Goal: Task Accomplishment & Management: Manage account settings

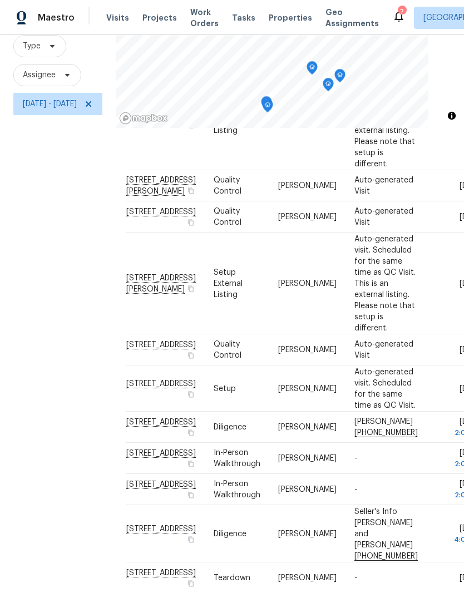
scroll to position [453, 3]
click at [427, 496] on td "Tue, Sep 16 2:00 pm" at bounding box center [455, 489] width 57 height 31
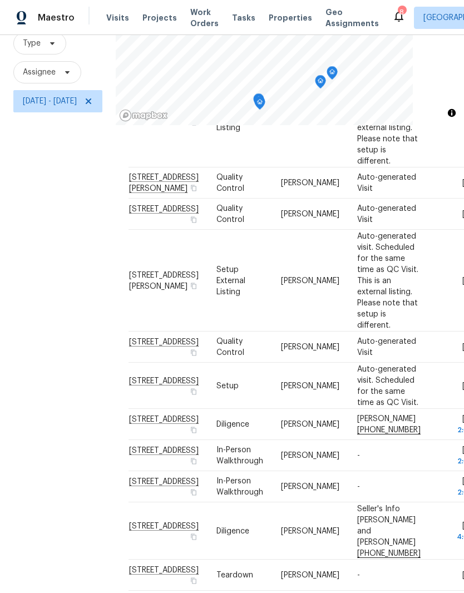
scroll to position [107, 0]
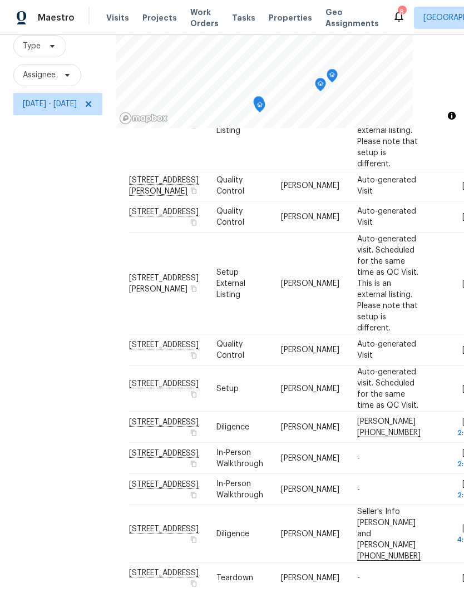
click at [0, 0] on icon at bounding box center [0, 0] width 0 height 0
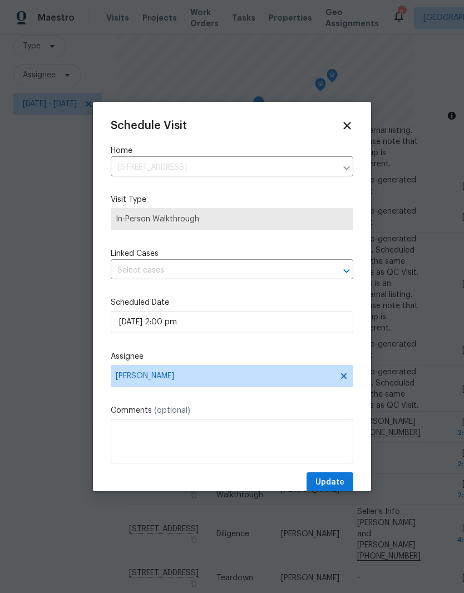
click at [339, 347] on div "Schedule Visit Home 321 Greenspoint Ct, Clarksville, TN 37042 ​ Visit Type In-P…" at bounding box center [232, 306] width 243 height 373
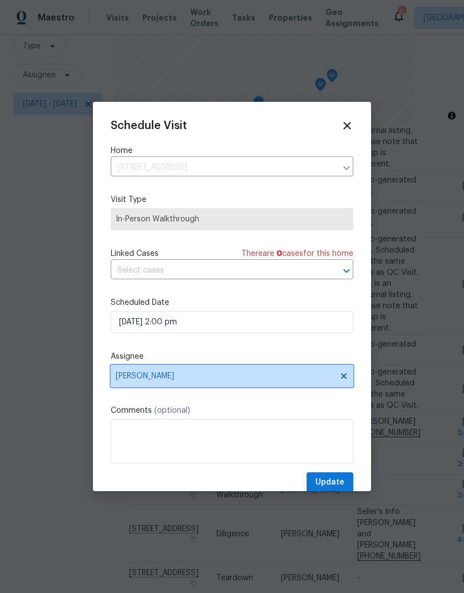
click at [346, 379] on icon at bounding box center [344, 376] width 6 height 6
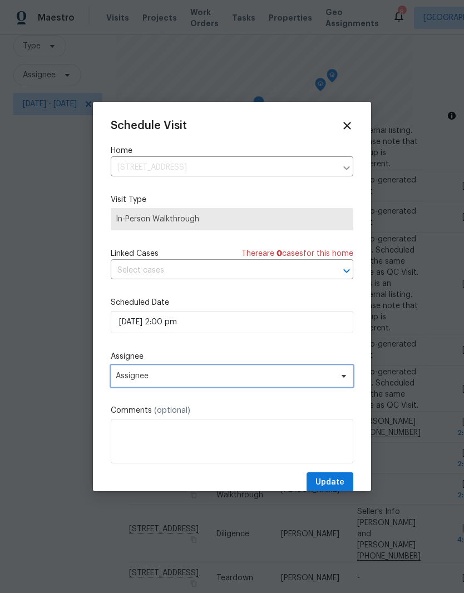
click at [324, 378] on span "Assignee" at bounding box center [225, 376] width 218 height 9
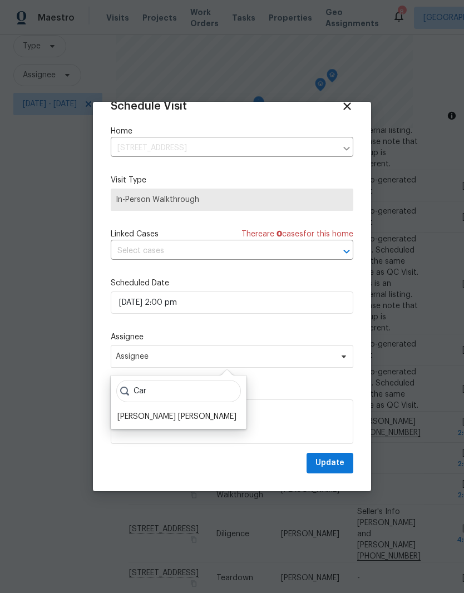
scroll to position [22, 0]
type input "Car"
click at [346, 108] on icon at bounding box center [347, 106] width 12 height 12
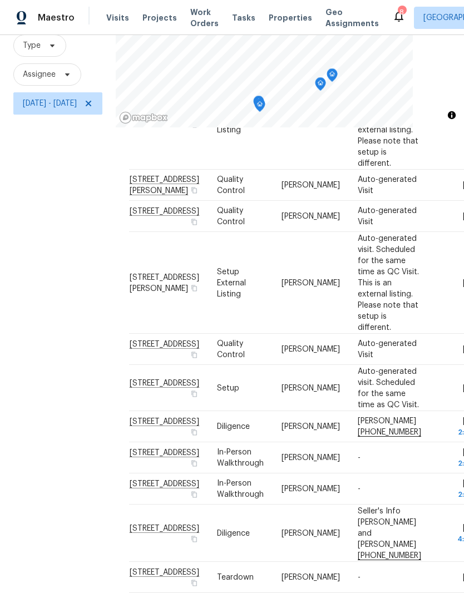
scroll to position [107, 0]
click at [0, 0] on icon at bounding box center [0, 0] width 0 height 0
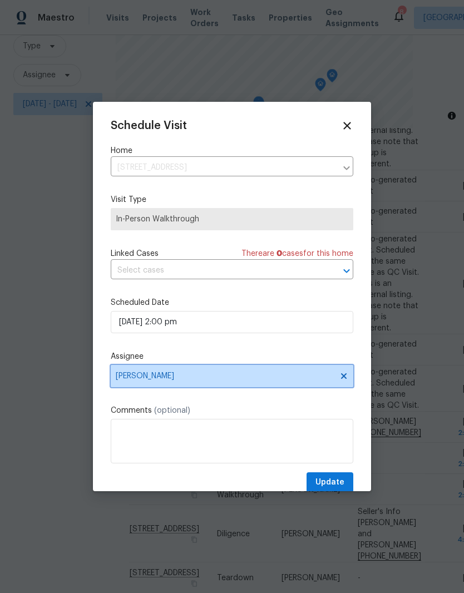
click at [345, 377] on icon at bounding box center [344, 376] width 6 height 6
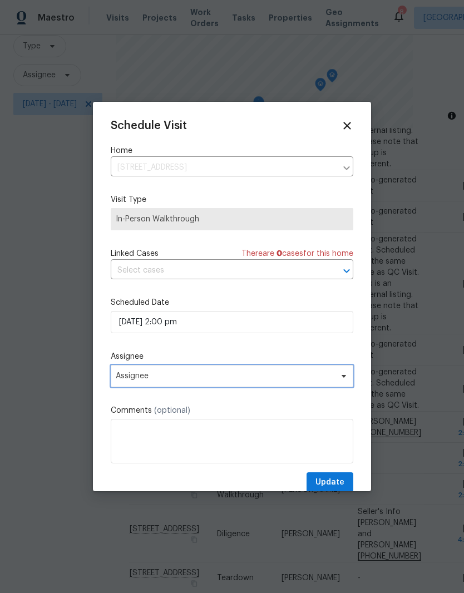
click at [344, 381] on icon at bounding box center [343, 376] width 9 height 9
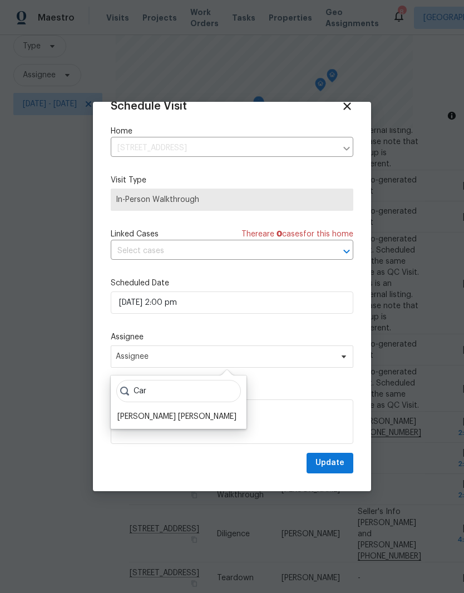
scroll to position [22, 0]
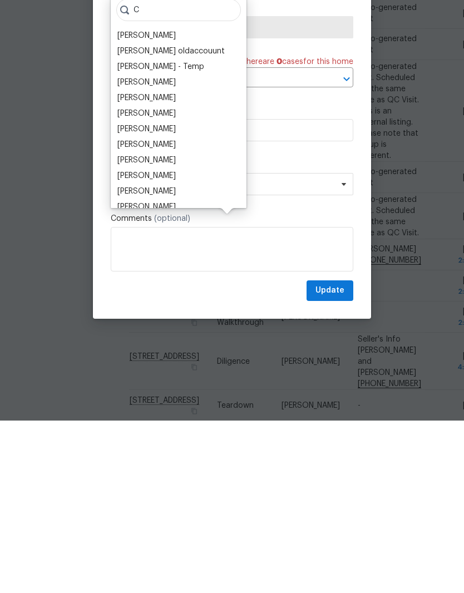
type input "C"
click at [263, 453] on div "Update" at bounding box center [232, 463] width 243 height 21
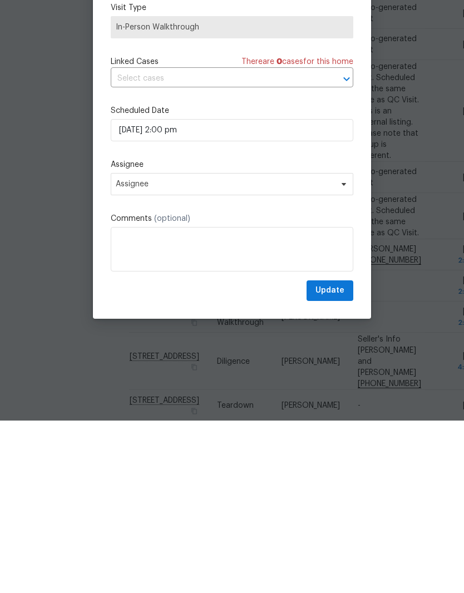
scroll to position [46, 0]
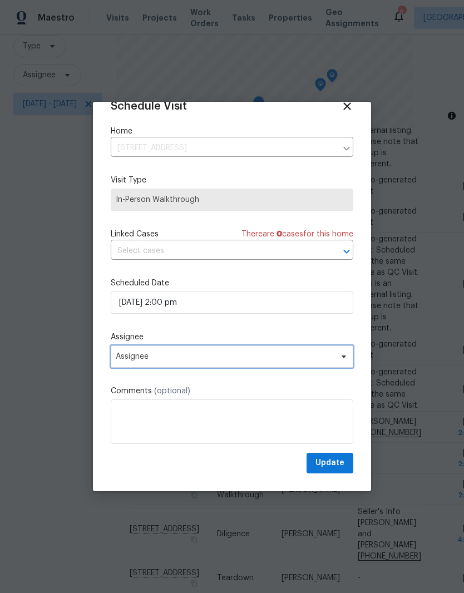
click at [340, 359] on icon at bounding box center [343, 356] width 9 height 9
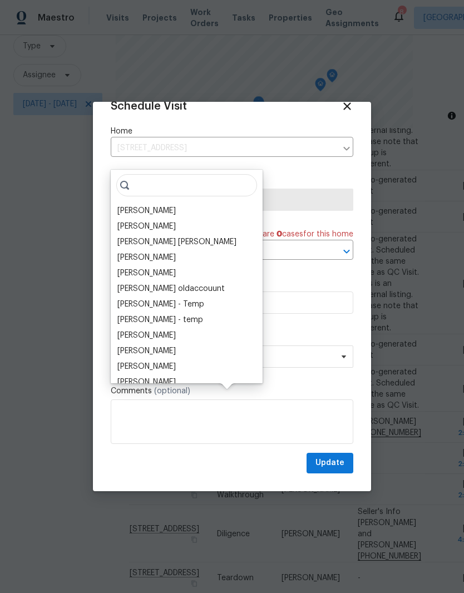
click at [171, 205] on div "[PERSON_NAME]" at bounding box center [146, 210] width 58 height 11
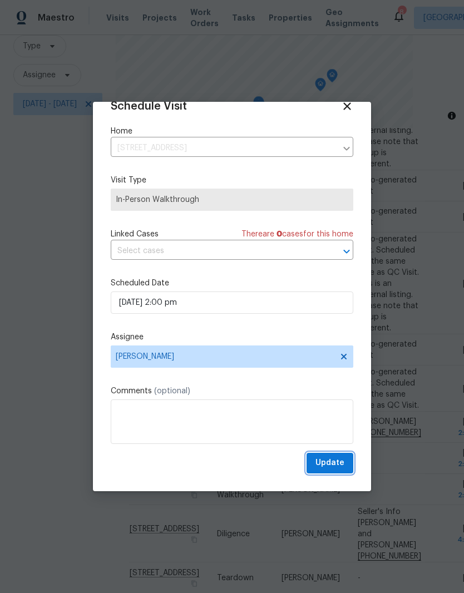
click at [339, 467] on span "Update" at bounding box center [330, 463] width 29 height 14
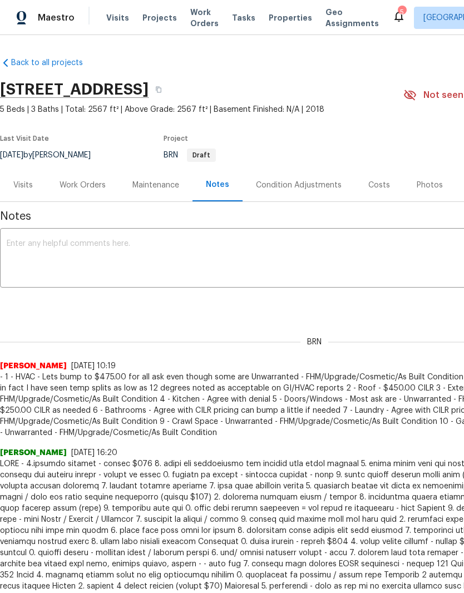
click at [115, 16] on span "Visits" at bounding box center [117, 17] width 23 height 11
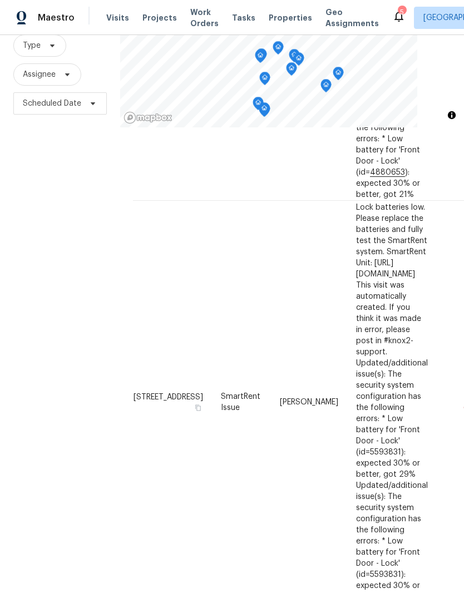
scroll to position [107, 0]
click at [66, 78] on icon at bounding box center [67, 75] width 9 height 9
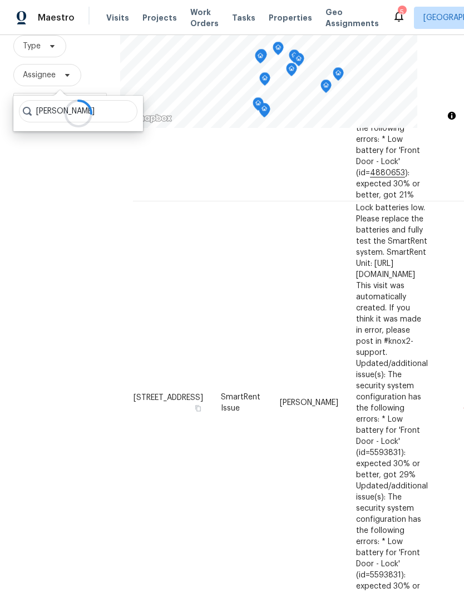
type input "[PERSON_NAME]"
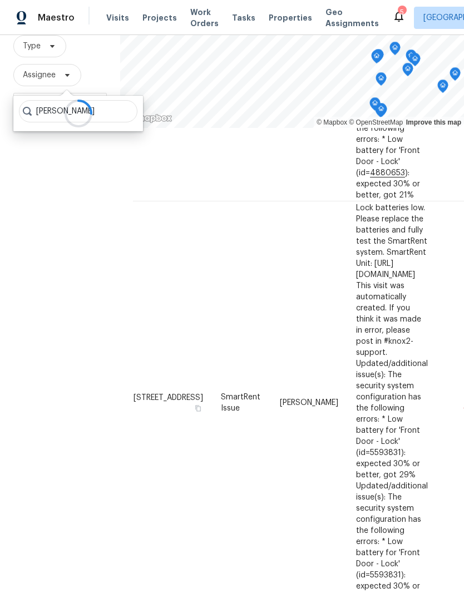
scroll to position [736, 0]
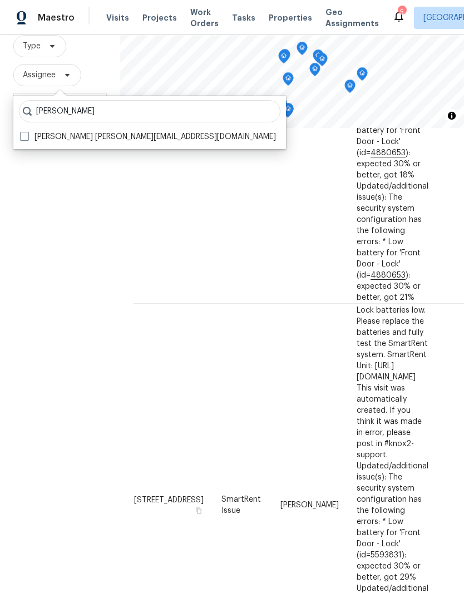
click at [21, 135] on span at bounding box center [24, 136] width 9 height 9
click at [21, 135] on input "Carmen Childs carmen.childs@opendoor.com" at bounding box center [23, 134] width 7 height 7
checkbox input "true"
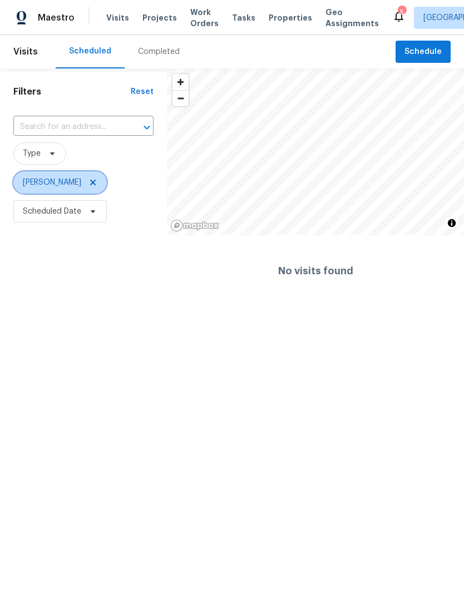
click at [88, 186] on icon at bounding box center [92, 182] width 9 height 9
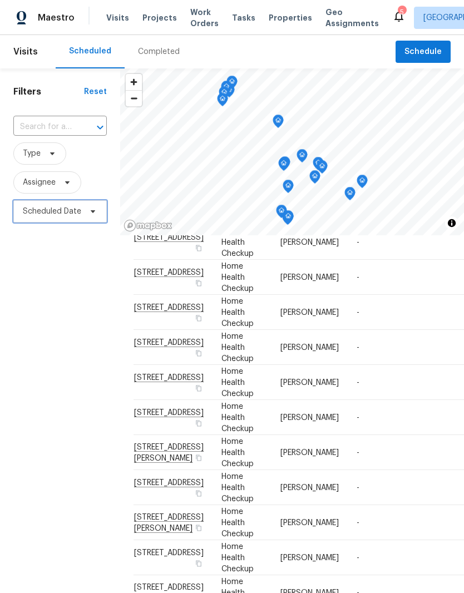
click at [87, 214] on span at bounding box center [91, 211] width 12 height 9
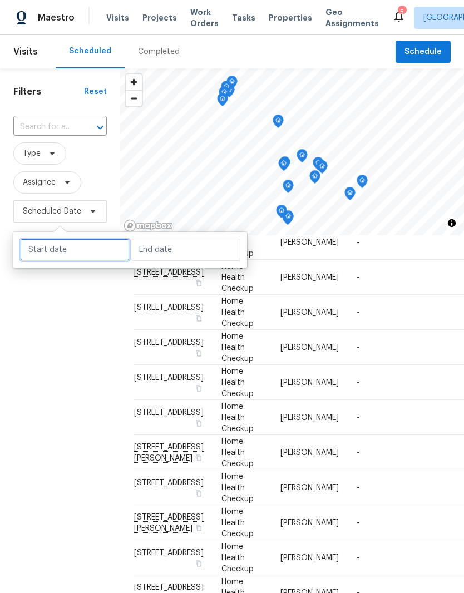
click at [101, 248] on input "text" at bounding box center [75, 250] width 110 height 22
select select "8"
select select "2025"
select select "9"
select select "2025"
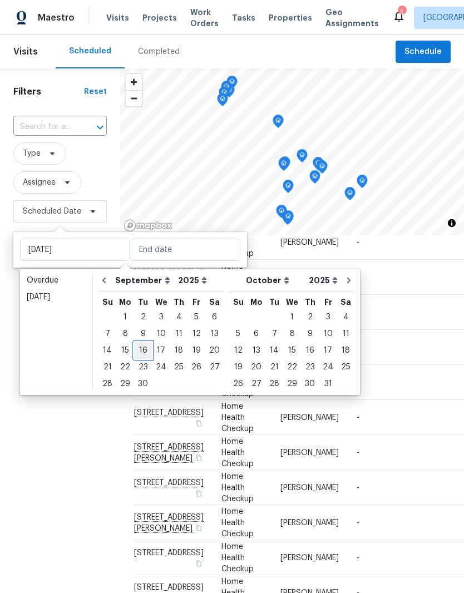
click at [147, 353] on div "16" at bounding box center [143, 351] width 18 height 16
type input "[DATE]"
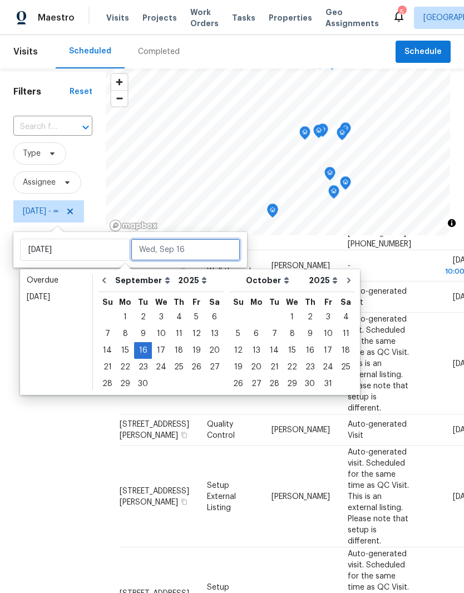
scroll to position [648, 0]
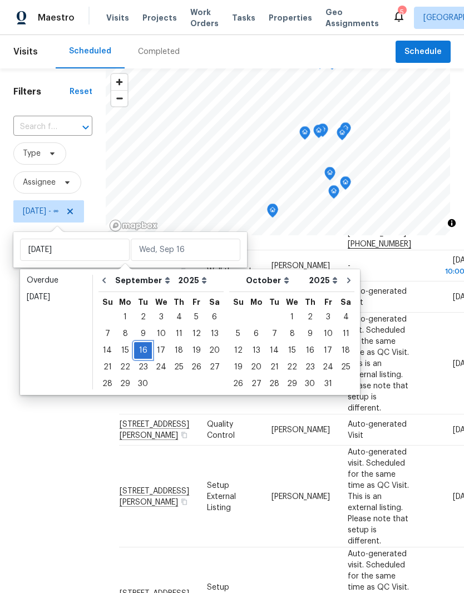
click at [146, 353] on div "16" at bounding box center [143, 351] width 18 height 16
type input "[DATE]"
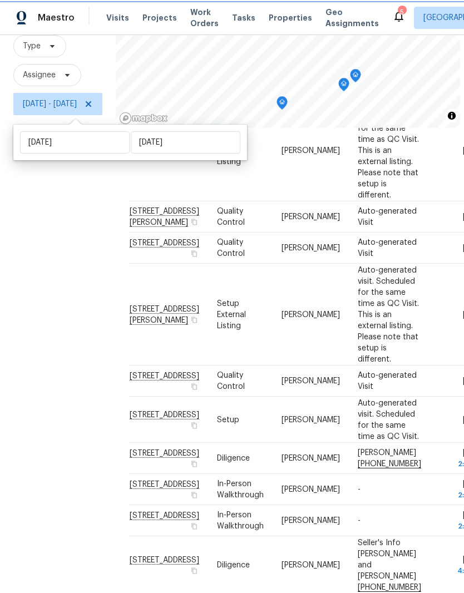
scroll to position [46, 0]
click at [0, 0] on div at bounding box center [0, 0] width 0 height 0
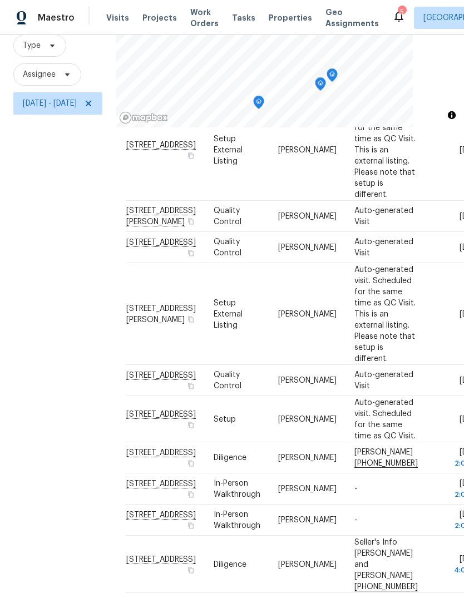
scroll to position [107, 0]
click at [0, 0] on icon at bounding box center [0, 0] width 0 height 0
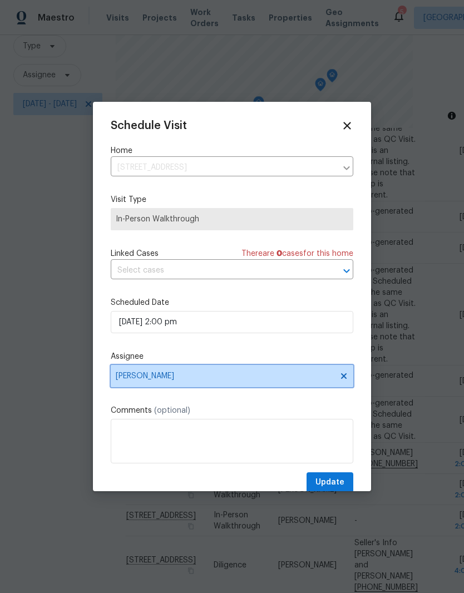
click at [345, 377] on icon at bounding box center [344, 376] width 6 height 6
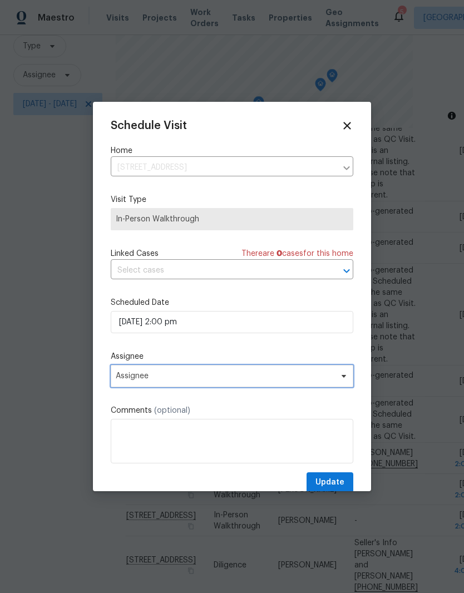
click at [347, 381] on icon at bounding box center [343, 376] width 9 height 9
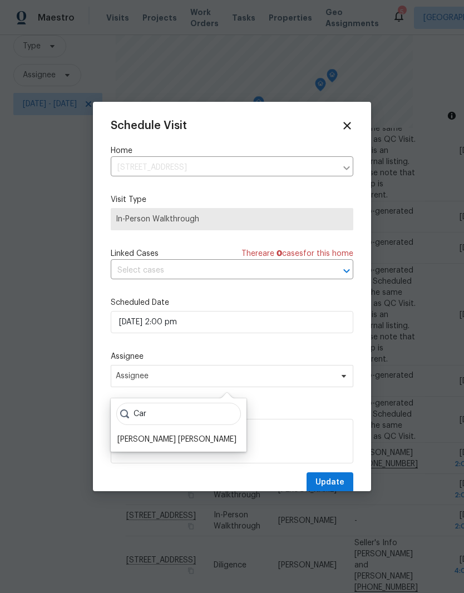
type input "Car"
click at [350, 129] on icon at bounding box center [346, 125] width 7 height 7
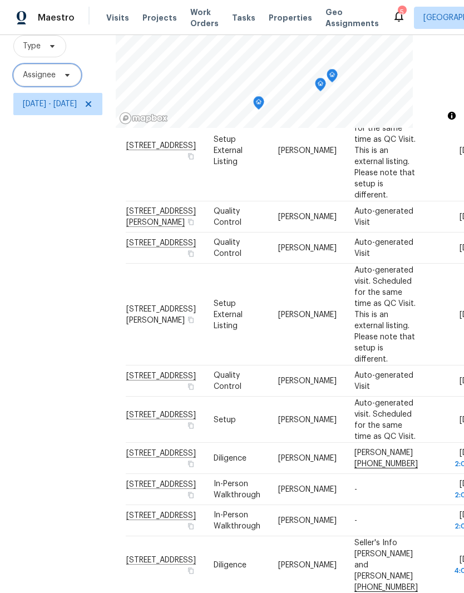
click at [69, 78] on icon at bounding box center [67, 75] width 9 height 9
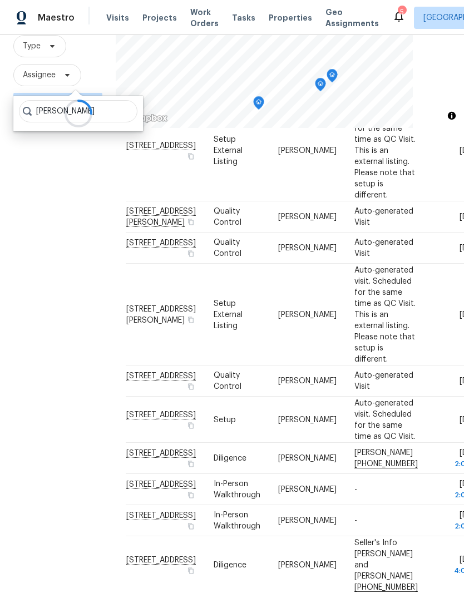
type input "[PERSON_NAME]"
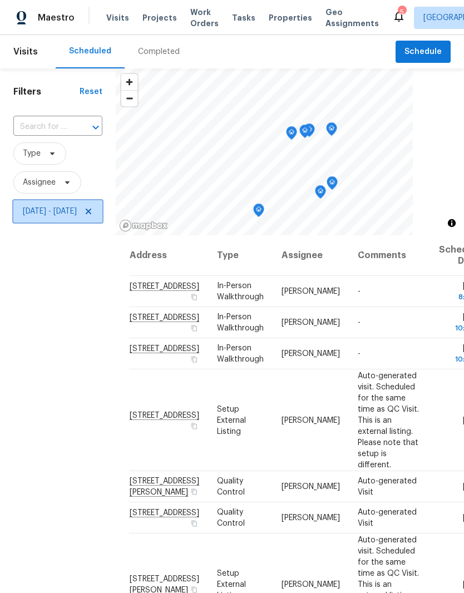
click at [93, 214] on icon at bounding box center [88, 211] width 9 height 9
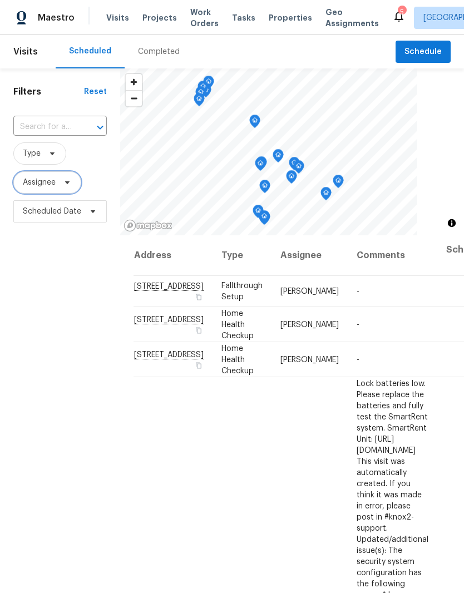
click at [68, 185] on icon at bounding box center [67, 182] width 9 height 9
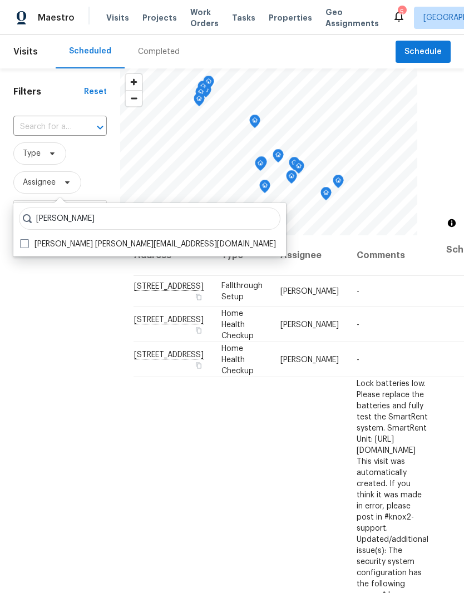
type input "Carmen Childs"
click at [28, 247] on span at bounding box center [24, 243] width 9 height 9
click at [27, 246] on input "Carmen Childs carmen.childs@opendoor.com" at bounding box center [23, 242] width 7 height 7
checkbox input "true"
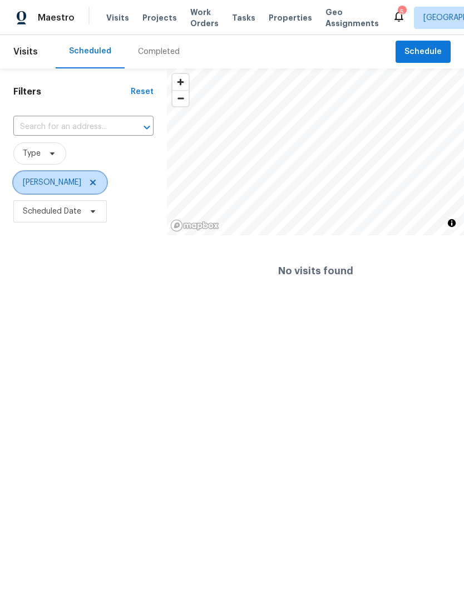
click at [65, 187] on span "Carmen Childs" at bounding box center [52, 182] width 58 height 11
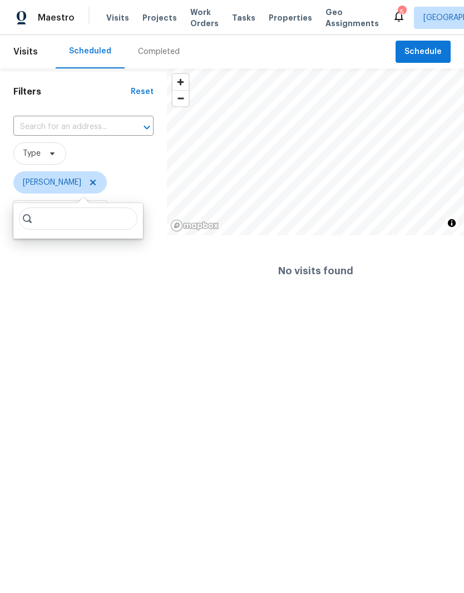
click at [141, 181] on span "Carmen Childs" at bounding box center [83, 182] width 140 height 22
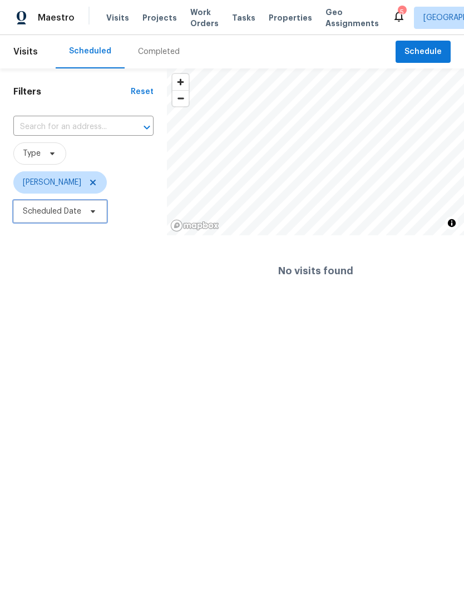
click at [96, 213] on icon at bounding box center [92, 211] width 9 height 9
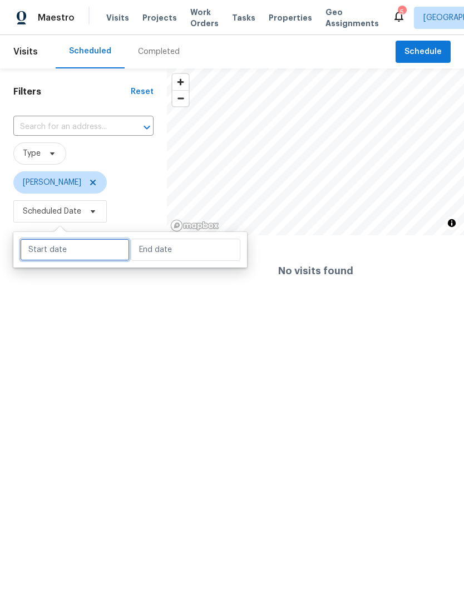
click at [92, 252] on input "text" at bounding box center [75, 250] width 110 height 22
select select "8"
select select "2025"
select select "9"
select select "2025"
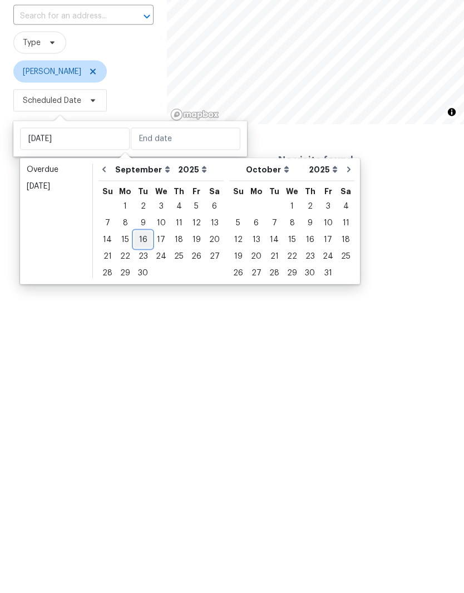
click at [142, 343] on div "16" at bounding box center [143, 351] width 18 height 16
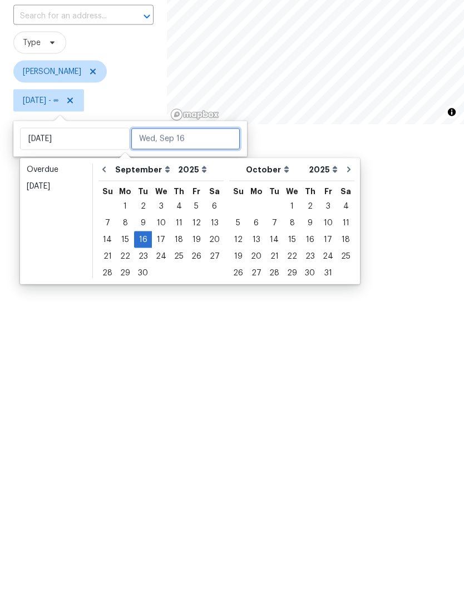
type input "[DATE]"
click at [142, 343] on div "16" at bounding box center [143, 351] width 18 height 16
type input "[DATE]"
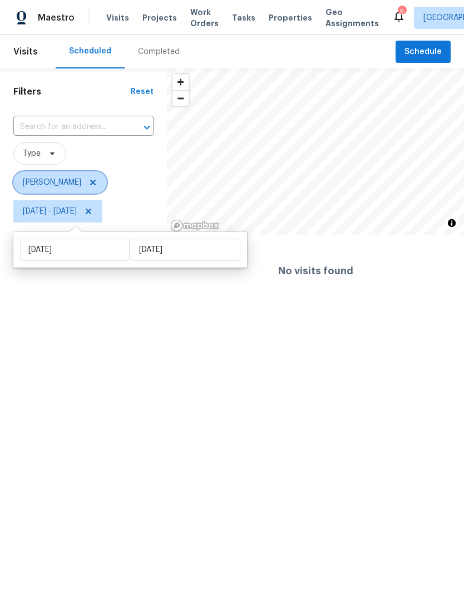
click at [92, 186] on icon at bounding box center [92, 182] width 9 height 9
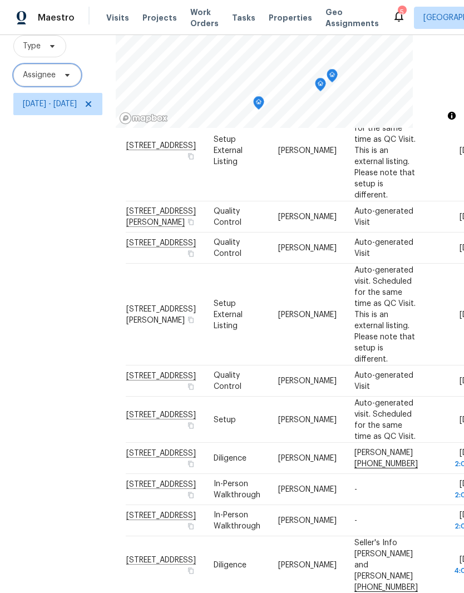
scroll to position [46, 0]
click at [427, 510] on td "Tue, Sep 16 2:00 pm" at bounding box center [455, 520] width 57 height 31
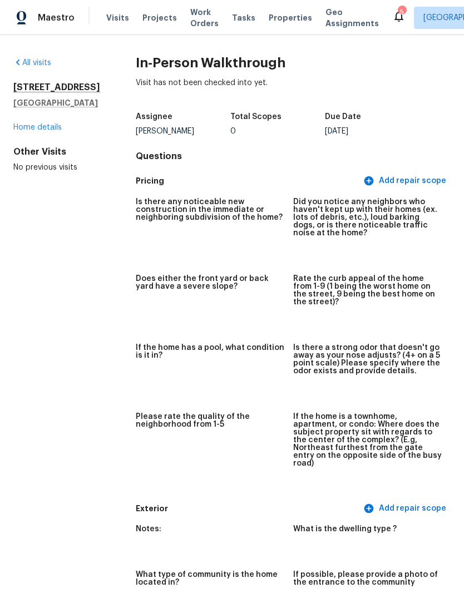
click at [45, 65] on link "All visits" at bounding box center [32, 63] width 38 height 8
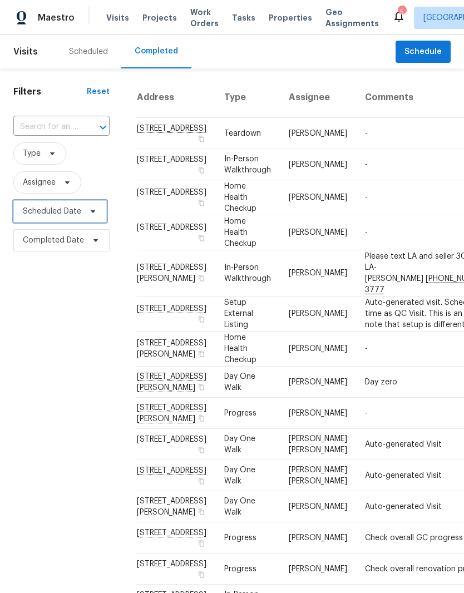
click at [94, 207] on icon at bounding box center [92, 211] width 9 height 9
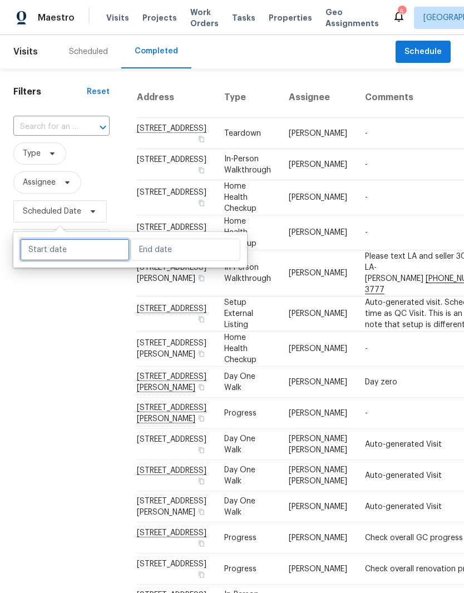
click at [99, 239] on input "text" at bounding box center [75, 250] width 110 height 22
select select "8"
select select "2025"
select select "9"
select select "2025"
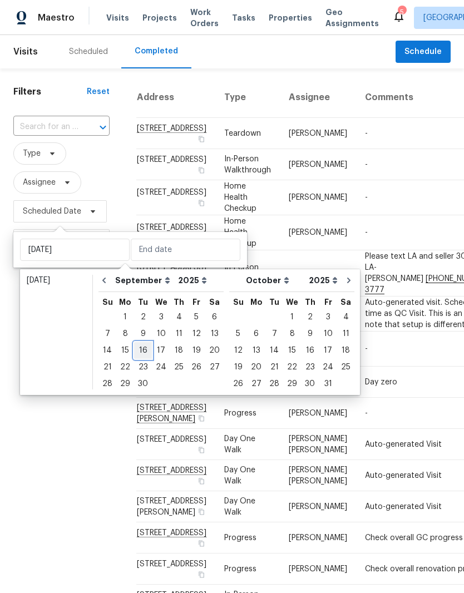
click at [144, 343] on div "16" at bounding box center [143, 351] width 18 height 16
type input "[DATE]"
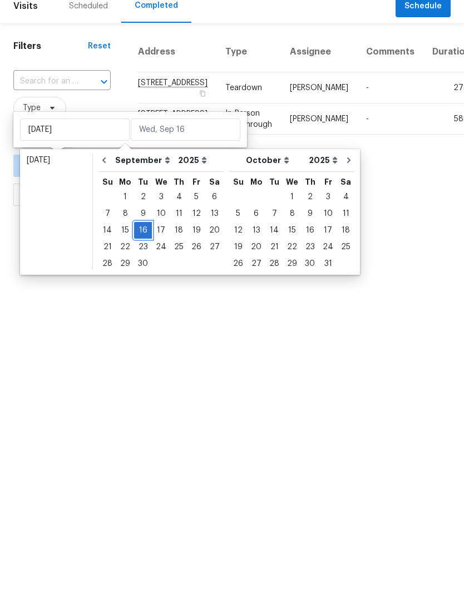
click at [149, 268] on div "16" at bounding box center [143, 276] width 18 height 16
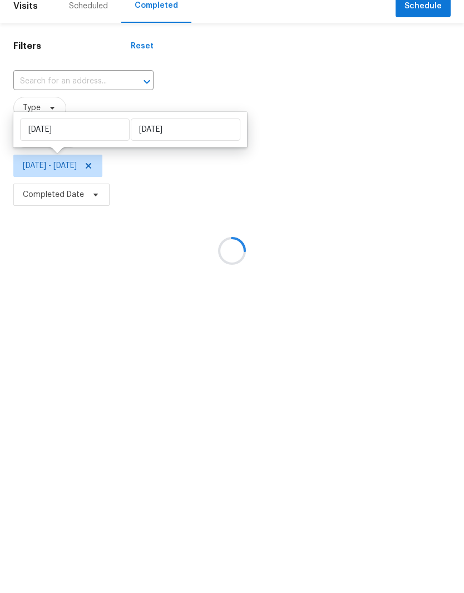
type input "[DATE]"
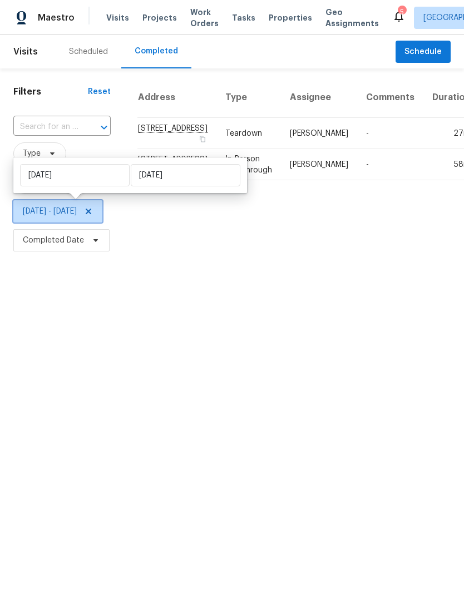
click at [77, 215] on span "[DATE] - [DATE]" at bounding box center [50, 211] width 54 height 11
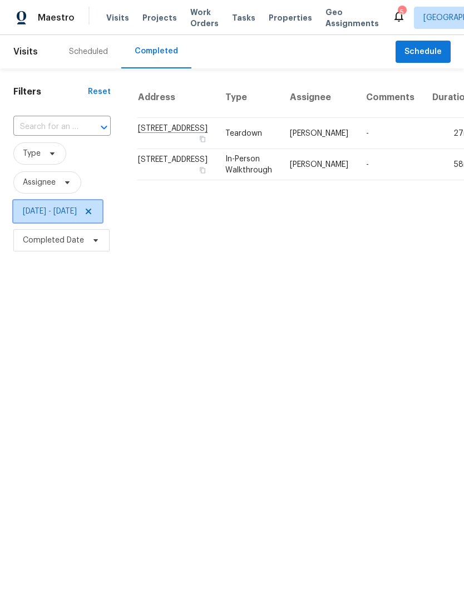
click at [93, 213] on icon at bounding box center [88, 211] width 9 height 9
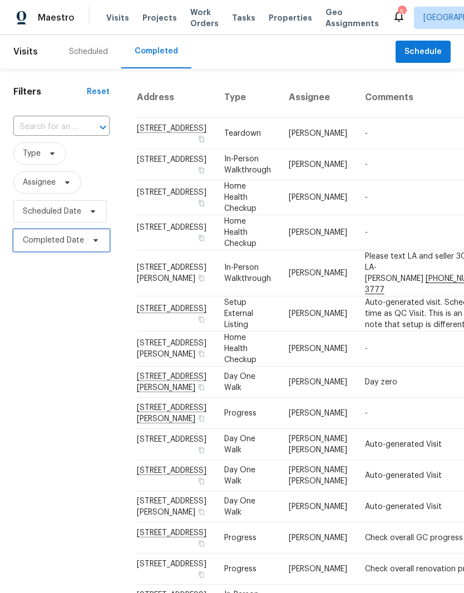
click at [94, 241] on icon at bounding box center [95, 240] width 4 height 3
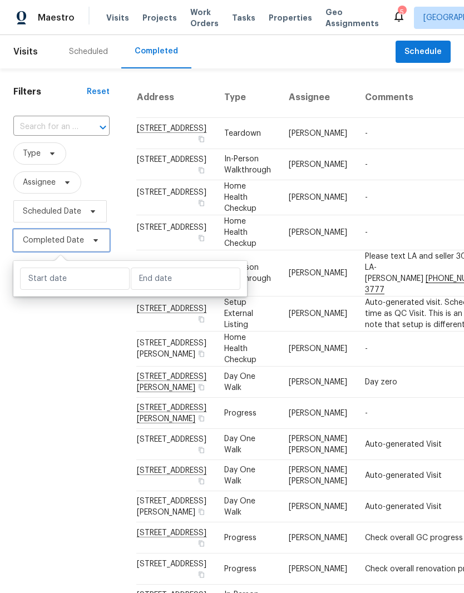
click at [103, 239] on span "Completed Date" at bounding box center [61, 240] width 96 height 22
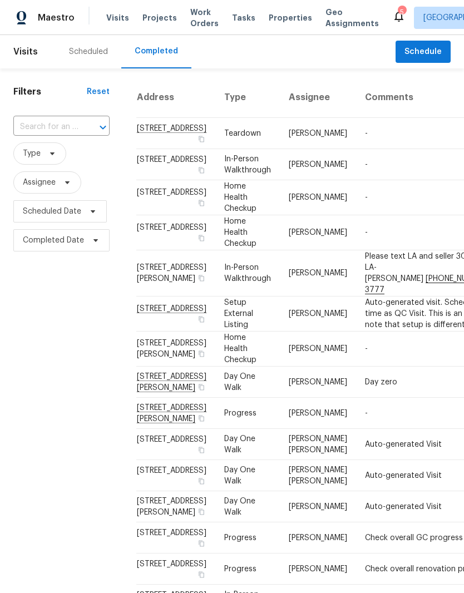
click at [98, 97] on div "Reset" at bounding box center [98, 91] width 23 height 11
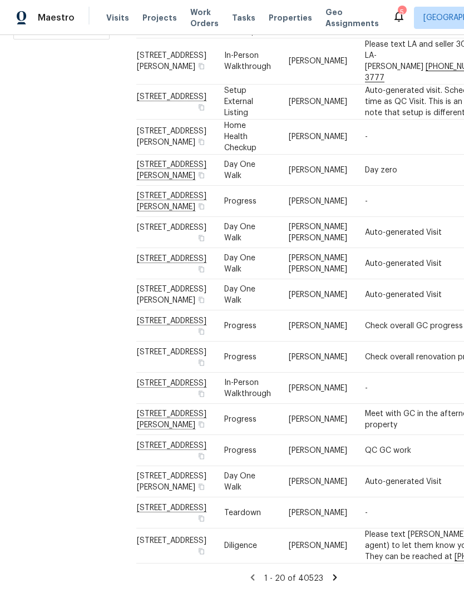
scroll to position [46, 0]
click at [333, 576] on icon at bounding box center [335, 577] width 4 height 6
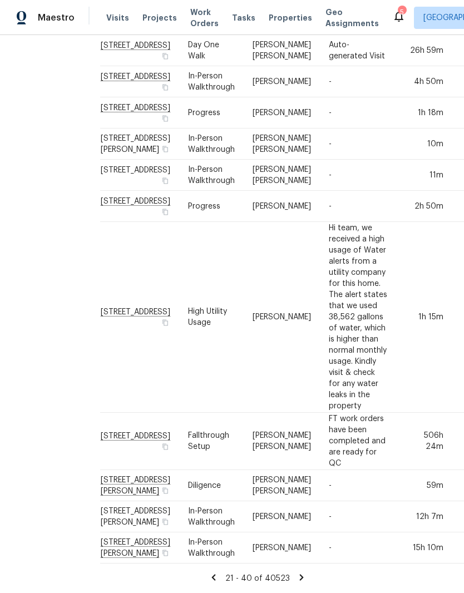
scroll to position [754, 36]
click at [299, 579] on icon at bounding box center [301, 577] width 4 height 6
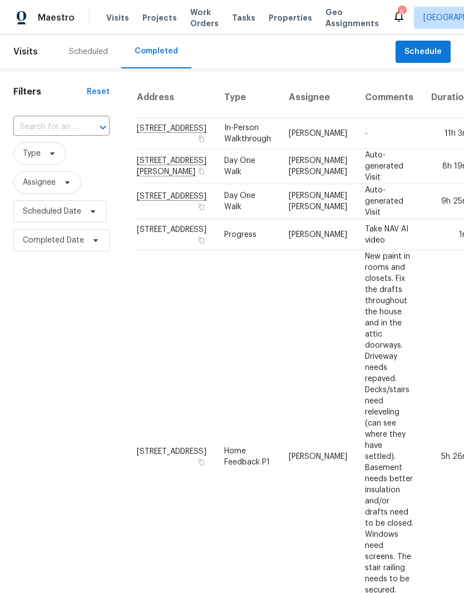
scroll to position [0, 0]
click at [95, 212] on icon at bounding box center [93, 211] width 4 height 3
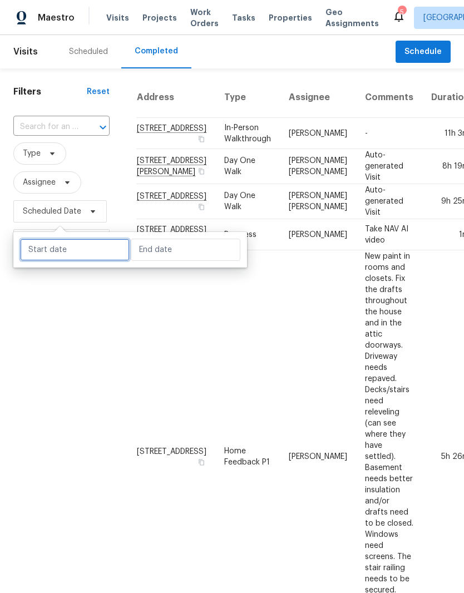
click at [93, 247] on input "text" at bounding box center [75, 250] width 110 height 22
select select "8"
select select "2025"
select select "9"
select select "2025"
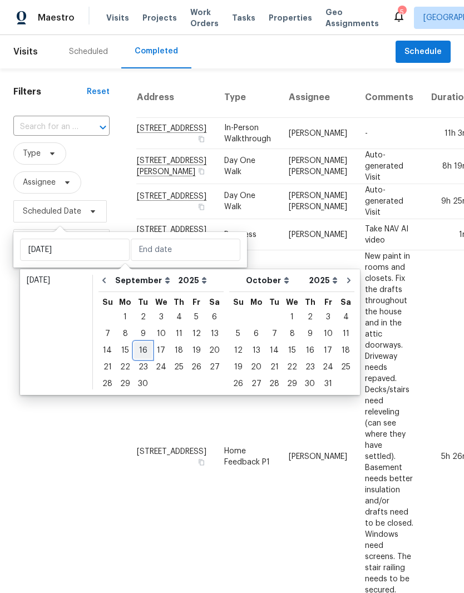
click at [146, 351] on div "16" at bounding box center [143, 351] width 18 height 16
type input "[DATE]"
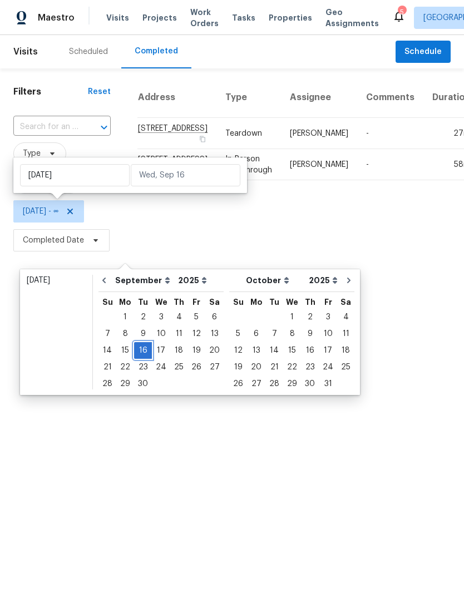
click at [149, 351] on div "16" at bounding box center [143, 351] width 18 height 16
type input "[DATE]"
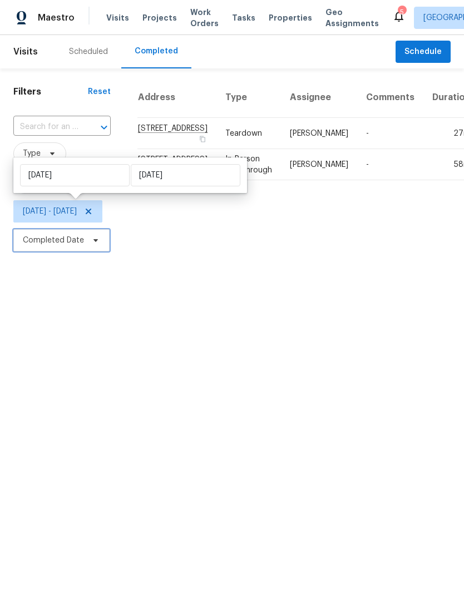
click at [99, 244] on span "Completed Date" at bounding box center [61, 240] width 96 height 22
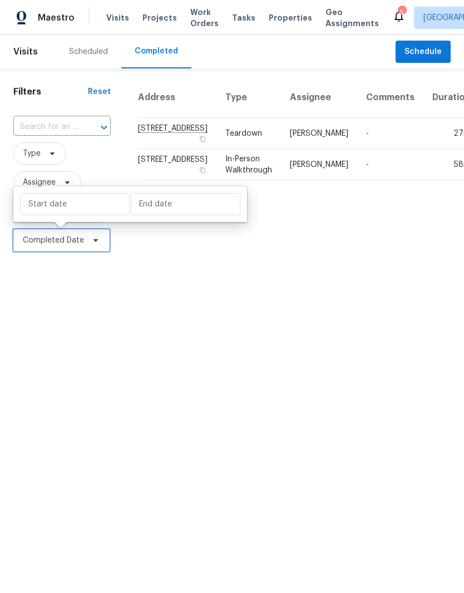
click at [98, 243] on icon at bounding box center [95, 240] width 9 height 9
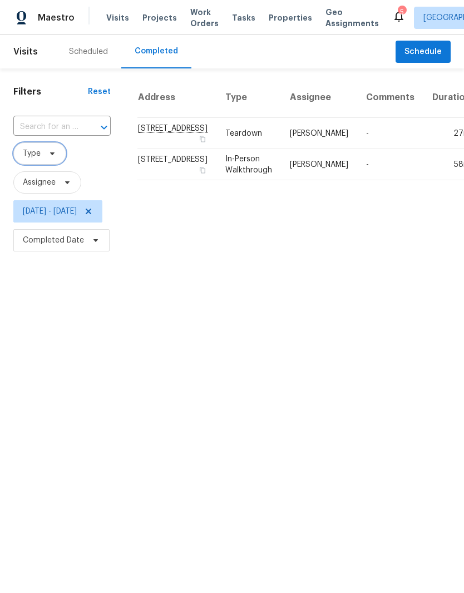
click at [50, 154] on icon at bounding box center [52, 153] width 9 height 9
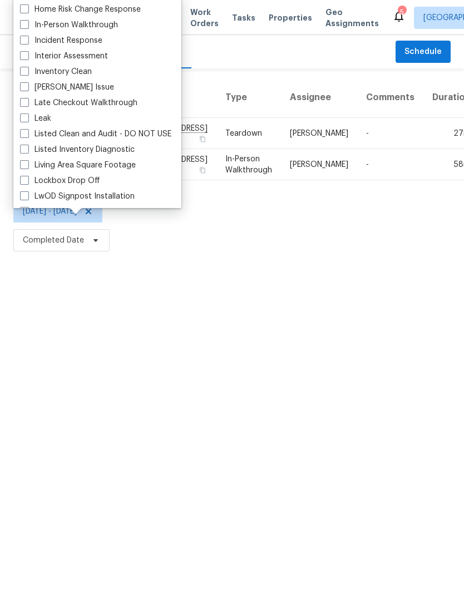
scroll to position [416, 0]
click at [109, 26] on label "In-Person Walkthrough" at bounding box center [69, 24] width 98 height 11
click at [27, 26] on input "In-Person Walkthrough" at bounding box center [23, 22] width 7 height 7
checkbox input "true"
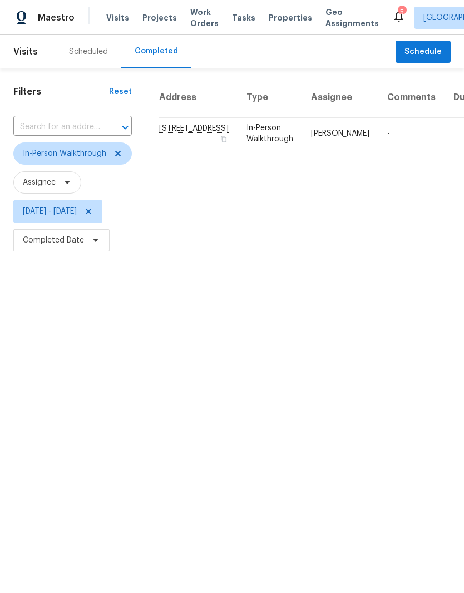
click at [280, 18] on span "Properties" at bounding box center [290, 17] width 43 height 11
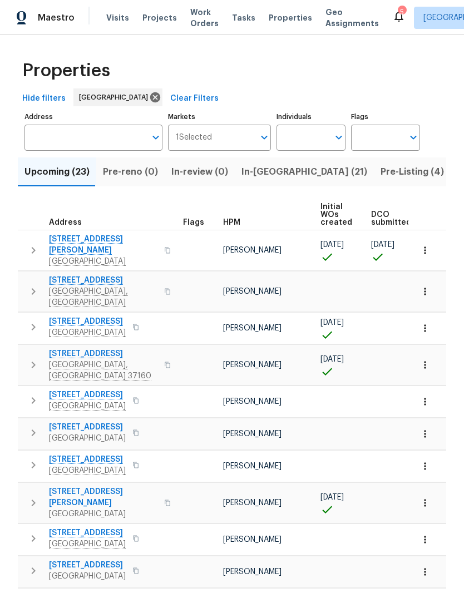
click at [121, 13] on span "Visits" at bounding box center [117, 17] width 23 height 11
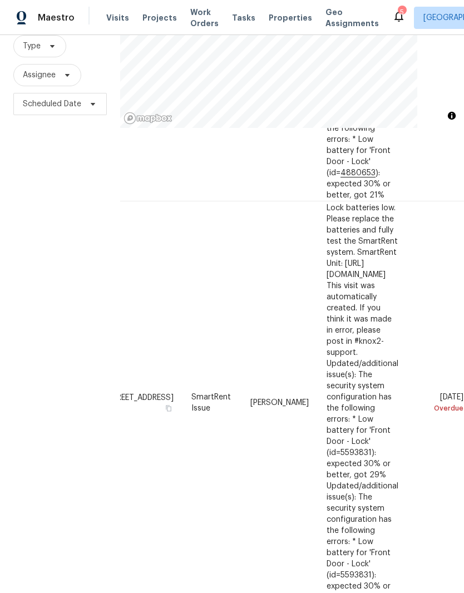
scroll to position [46, 0]
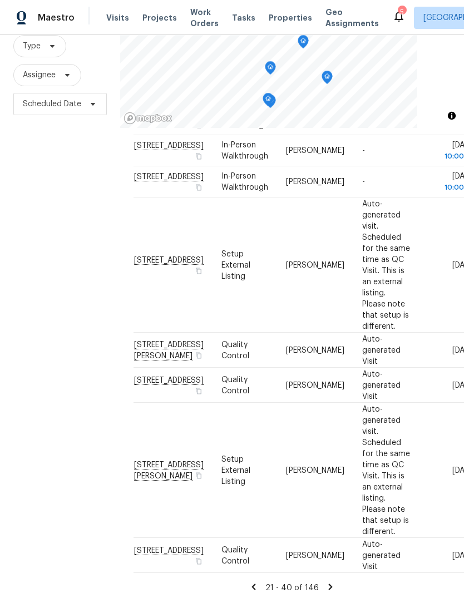
click at [332, 582] on icon at bounding box center [331, 587] width 10 height 10
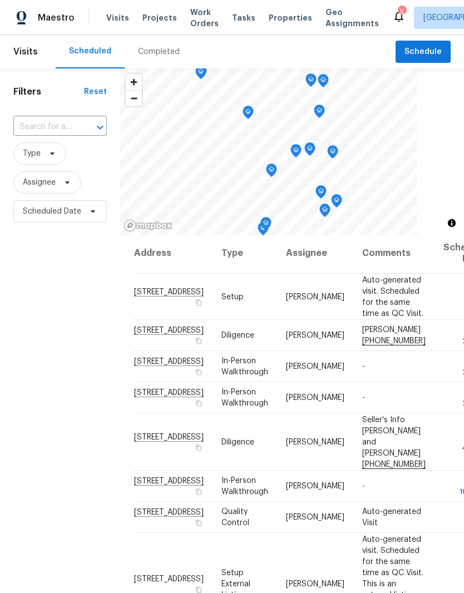
scroll to position [2, 0]
click at [0, 0] on icon at bounding box center [0, 0] width 0 height 0
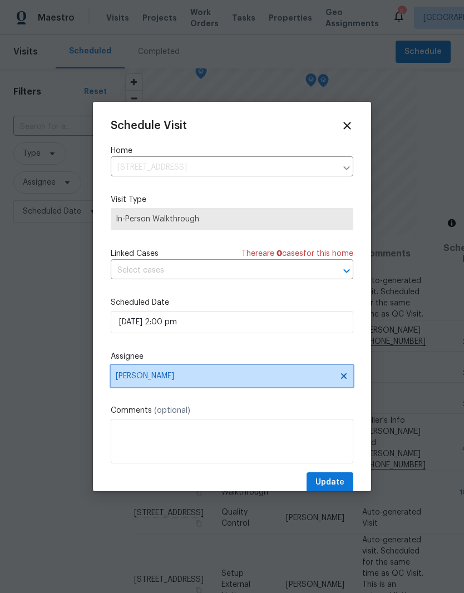
click at [343, 379] on icon at bounding box center [344, 376] width 6 height 6
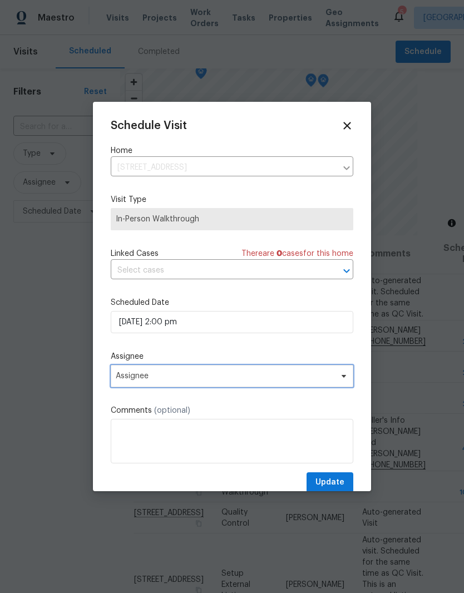
click at [180, 379] on span "Assignee" at bounding box center [225, 376] width 218 height 9
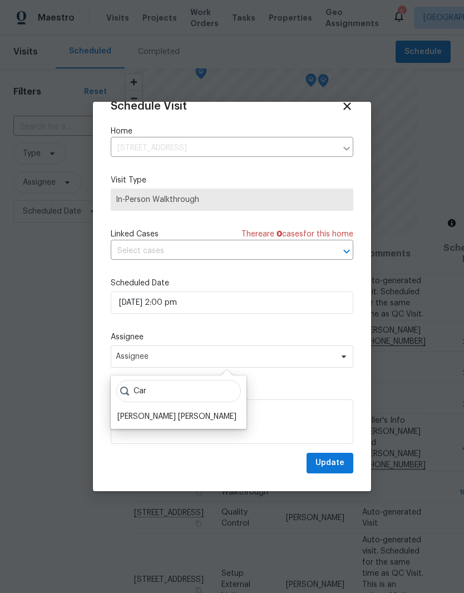
scroll to position [22, 0]
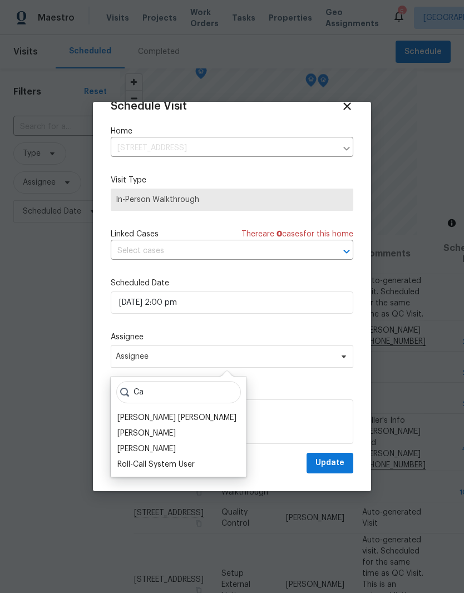
type input "C"
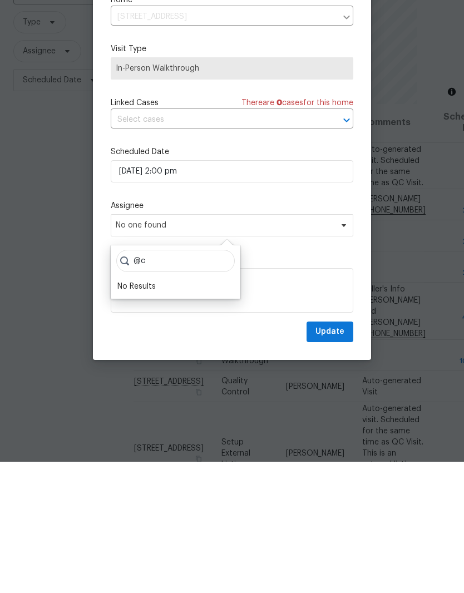
type input "@"
type input "Carme"
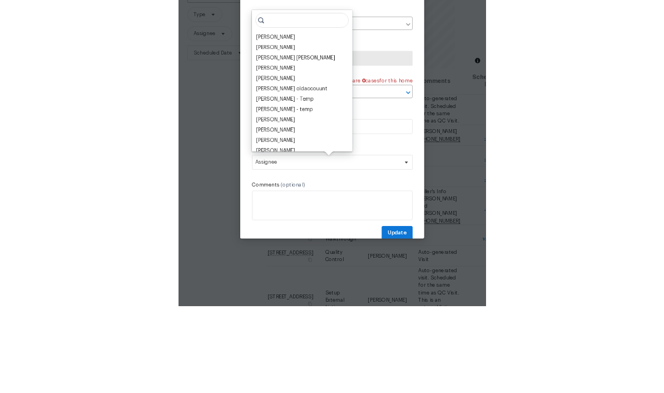
scroll to position [0, 0]
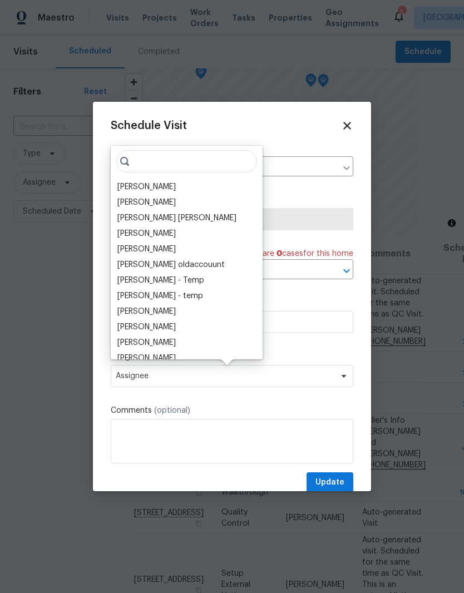
click at [348, 128] on icon at bounding box center [346, 125] width 7 height 7
